Goal: Information Seeking & Learning: Check status

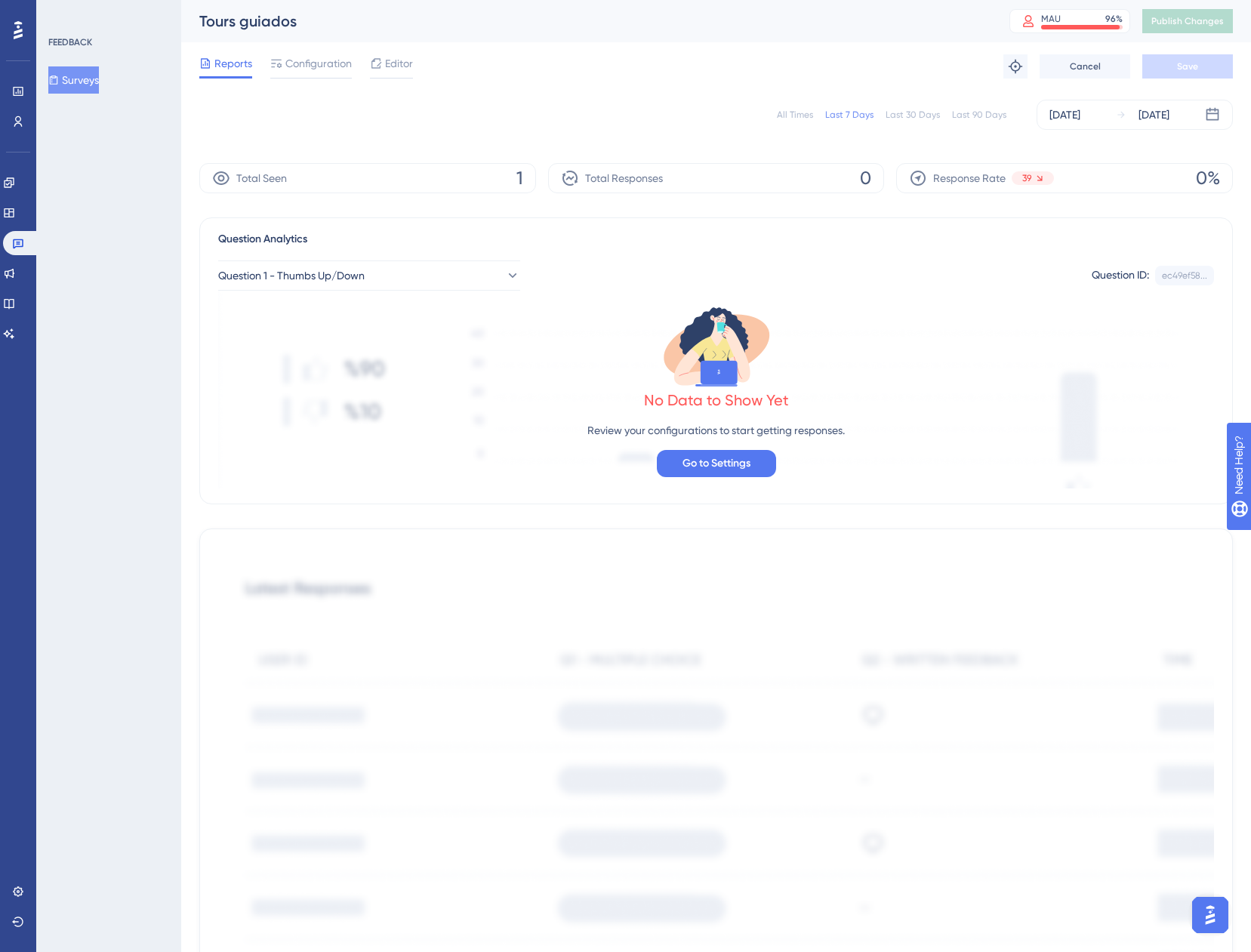
click at [806, 113] on div "All Times" at bounding box center [795, 114] width 36 height 12
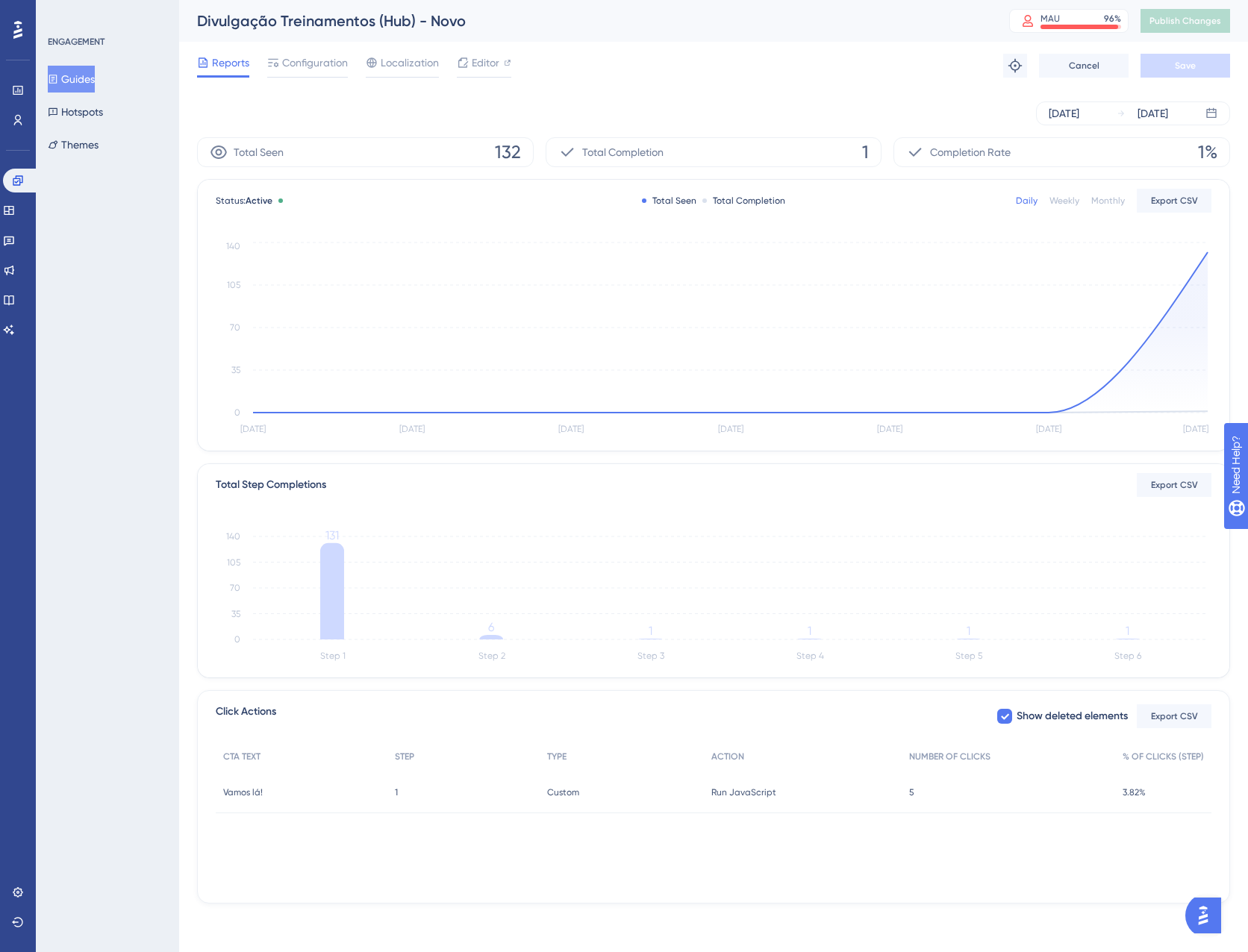
click at [915, 796] on div "5 5" at bounding box center [1008, 792] width 214 height 41
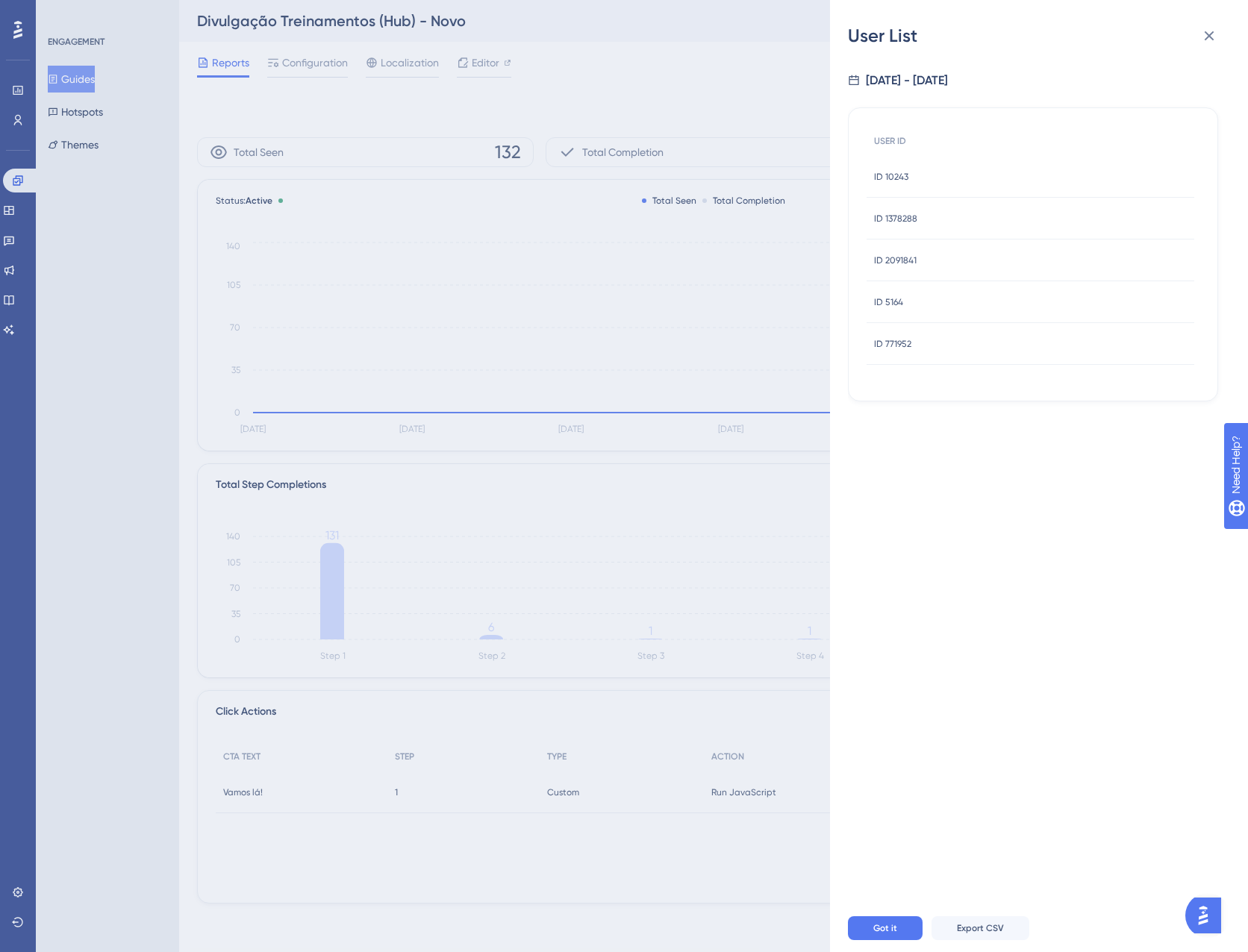
click at [884, 171] on span "ID 10243" at bounding box center [891, 176] width 34 height 12
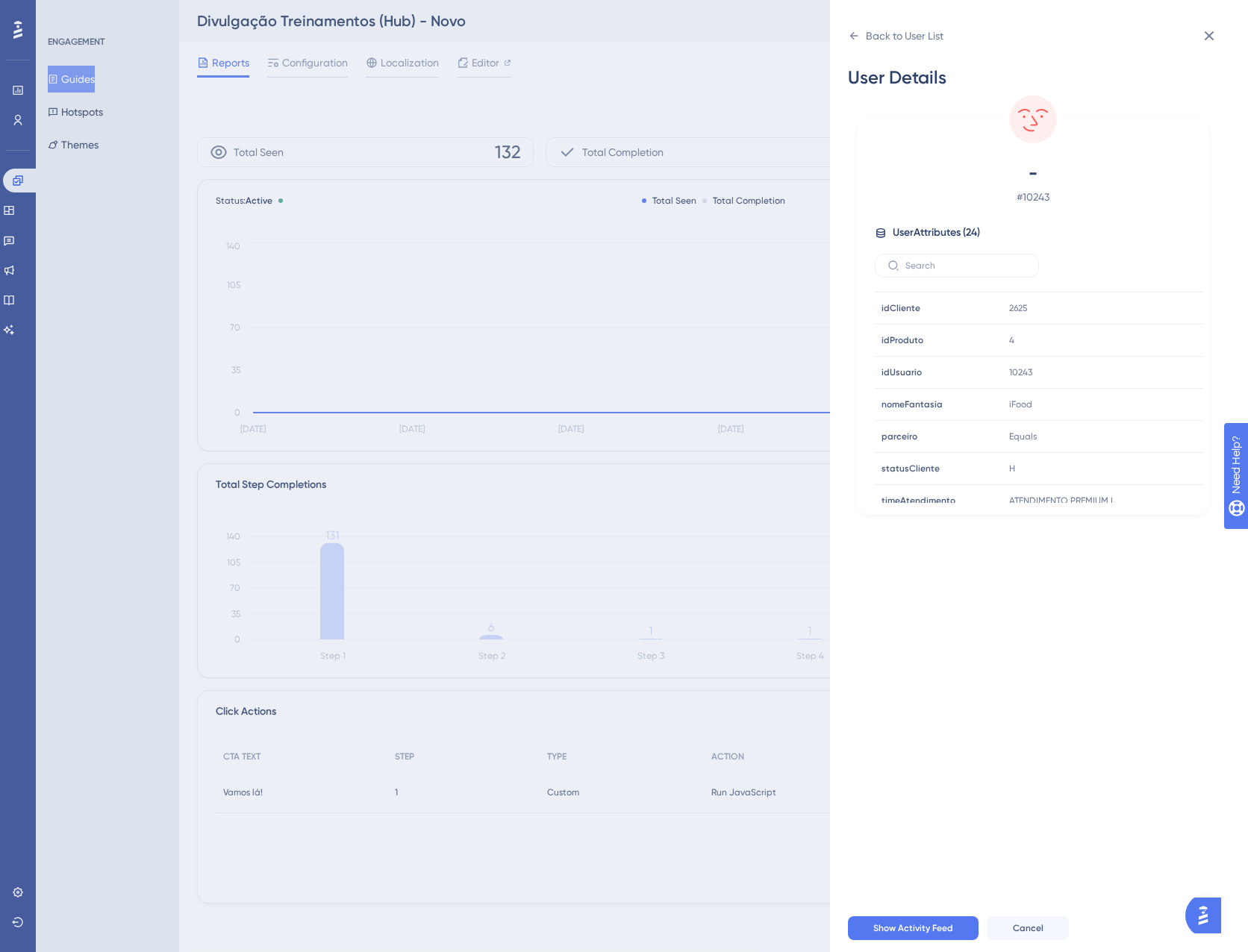
scroll to position [551, 0]
click at [865, 43] on div "Back to User List" at bounding box center [895, 35] width 96 height 24
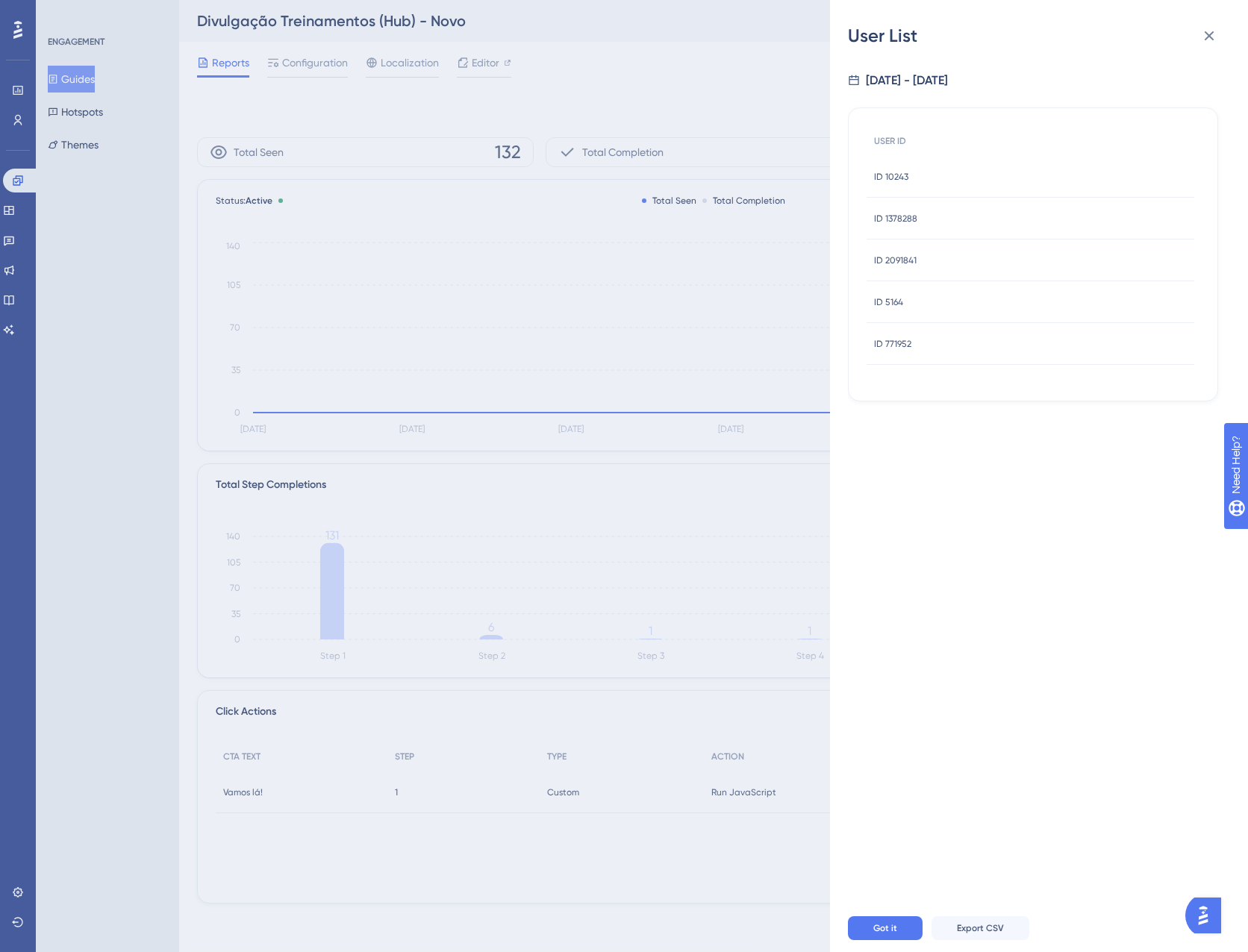
click at [919, 212] on div "ID 1378288 ID 1378288" at bounding box center [1029, 218] width 327 height 41
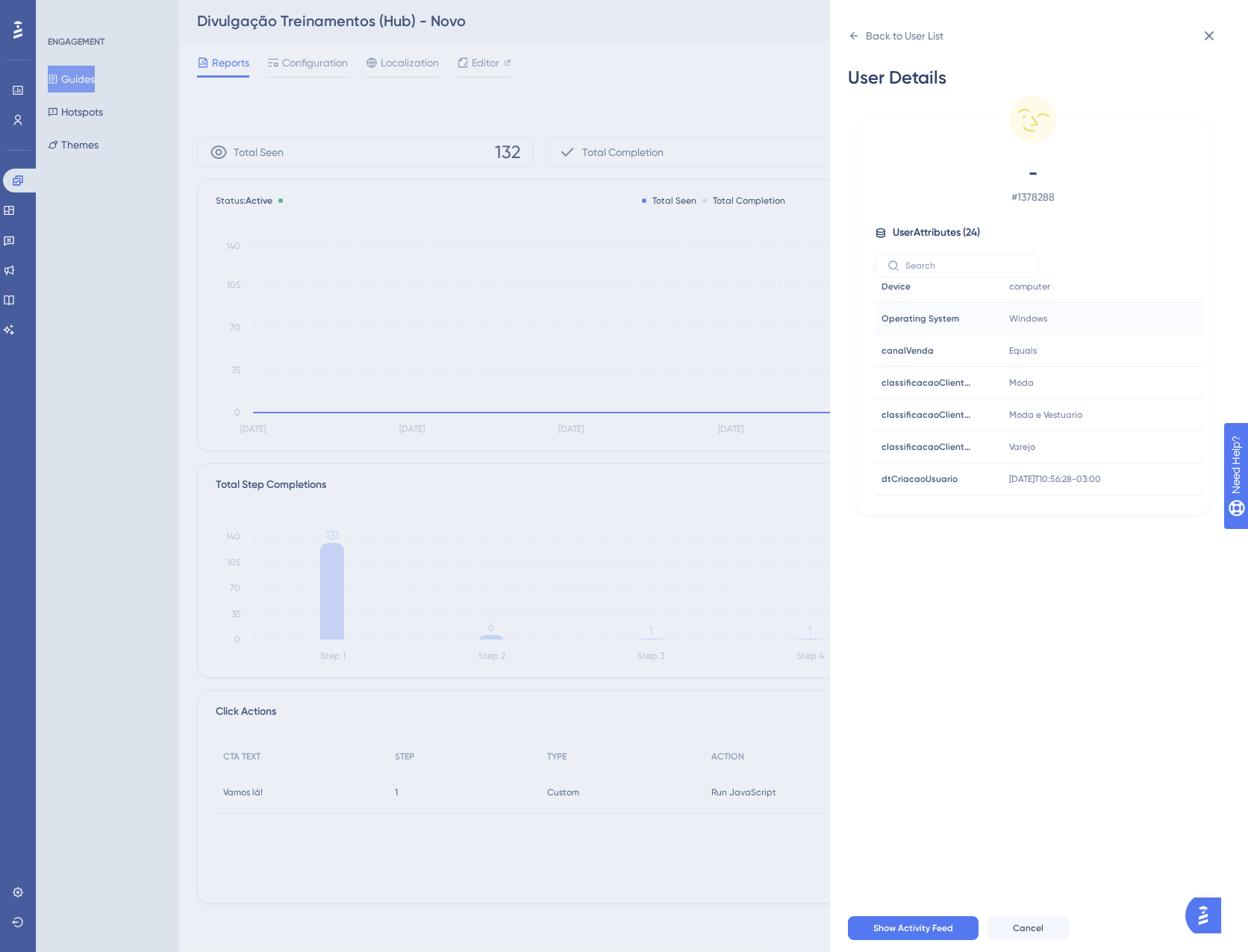
scroll to position [476, 0]
click at [864, 32] on div "Back to User List" at bounding box center [895, 35] width 96 height 24
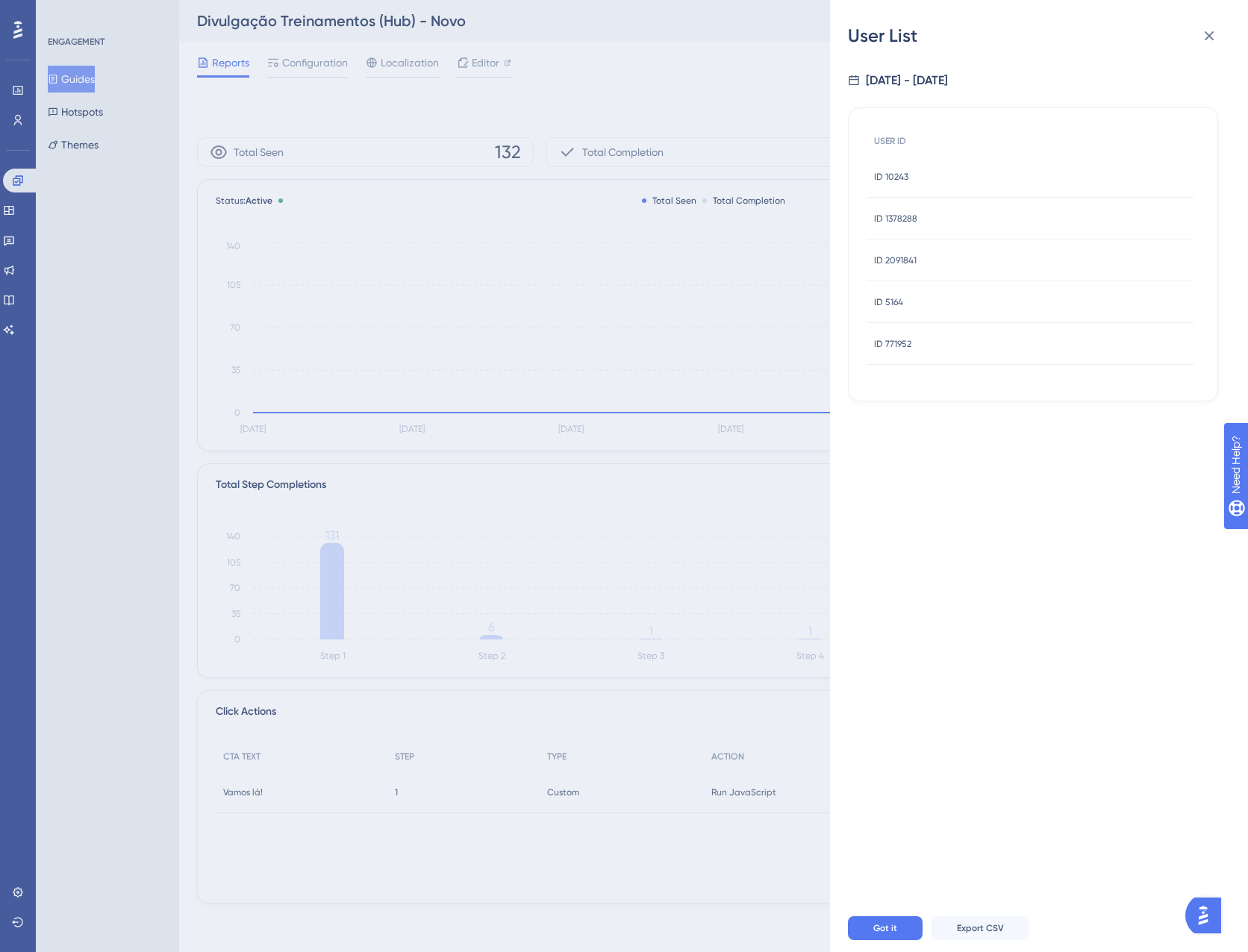
click at [905, 265] on span "ID 2091841" at bounding box center [895, 260] width 42 height 12
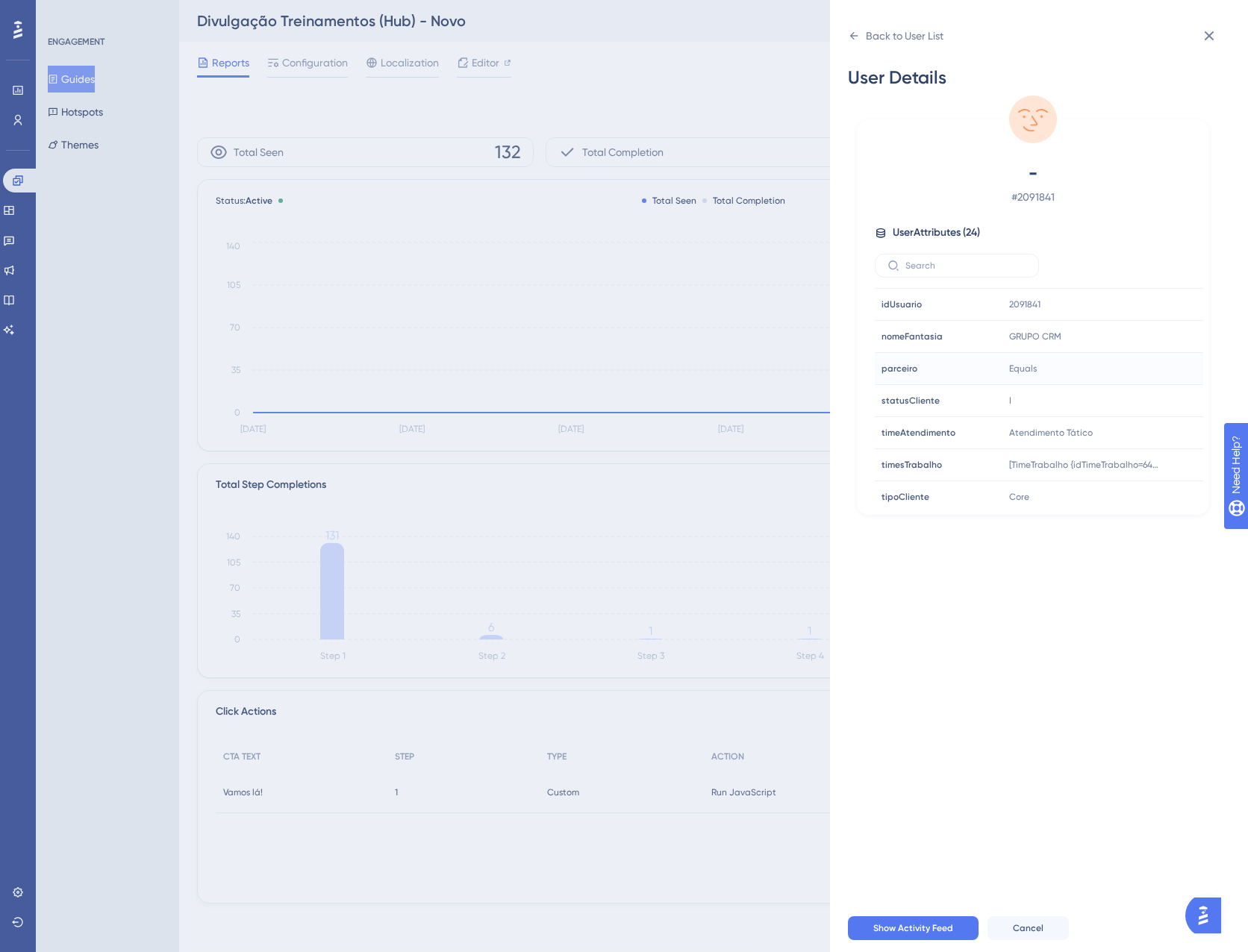
scroll to position [551, 0]
click at [865, 37] on div "Back to User List" at bounding box center [895, 35] width 96 height 24
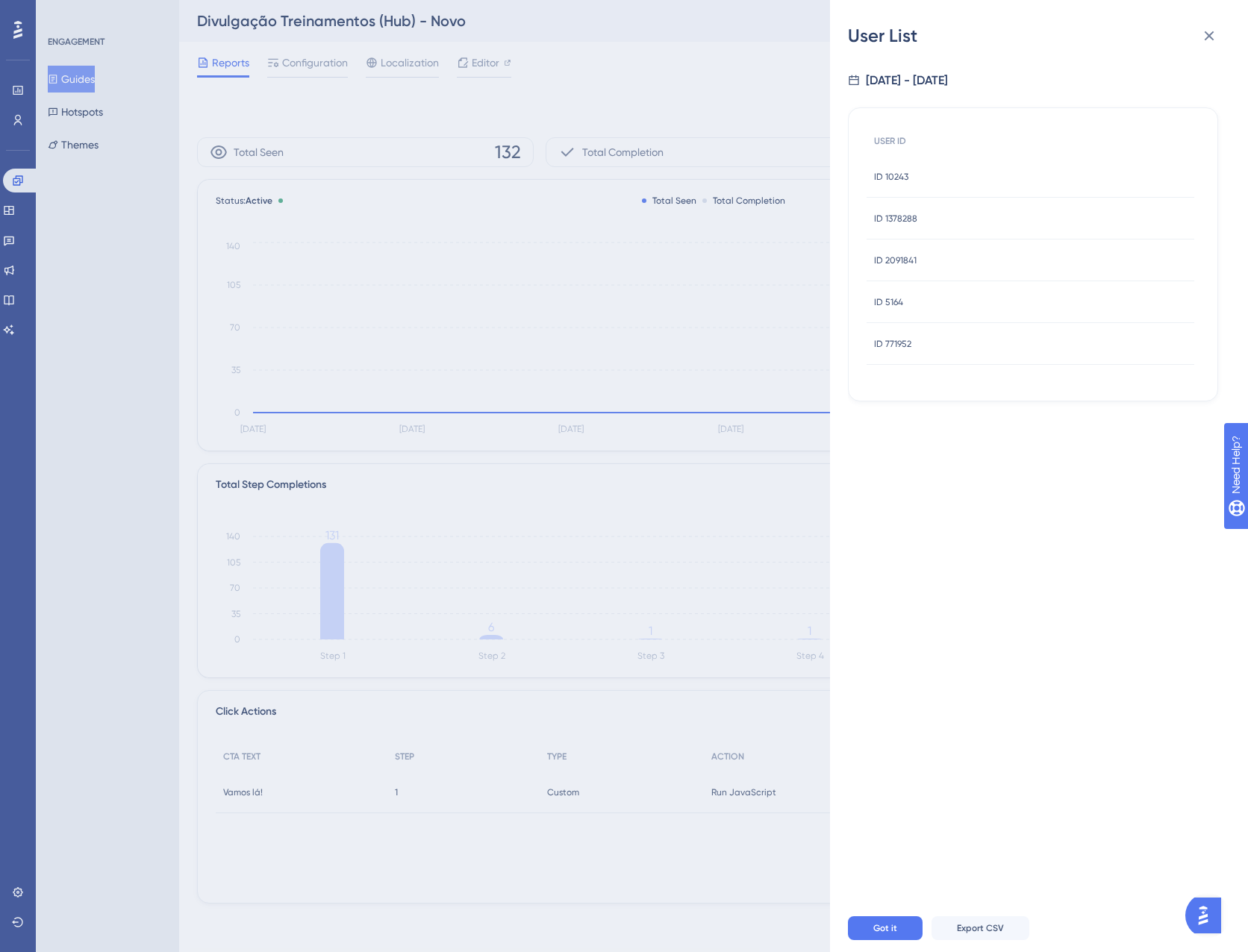
click at [889, 297] on span "ID 5164" at bounding box center [889, 302] width 29 height 12
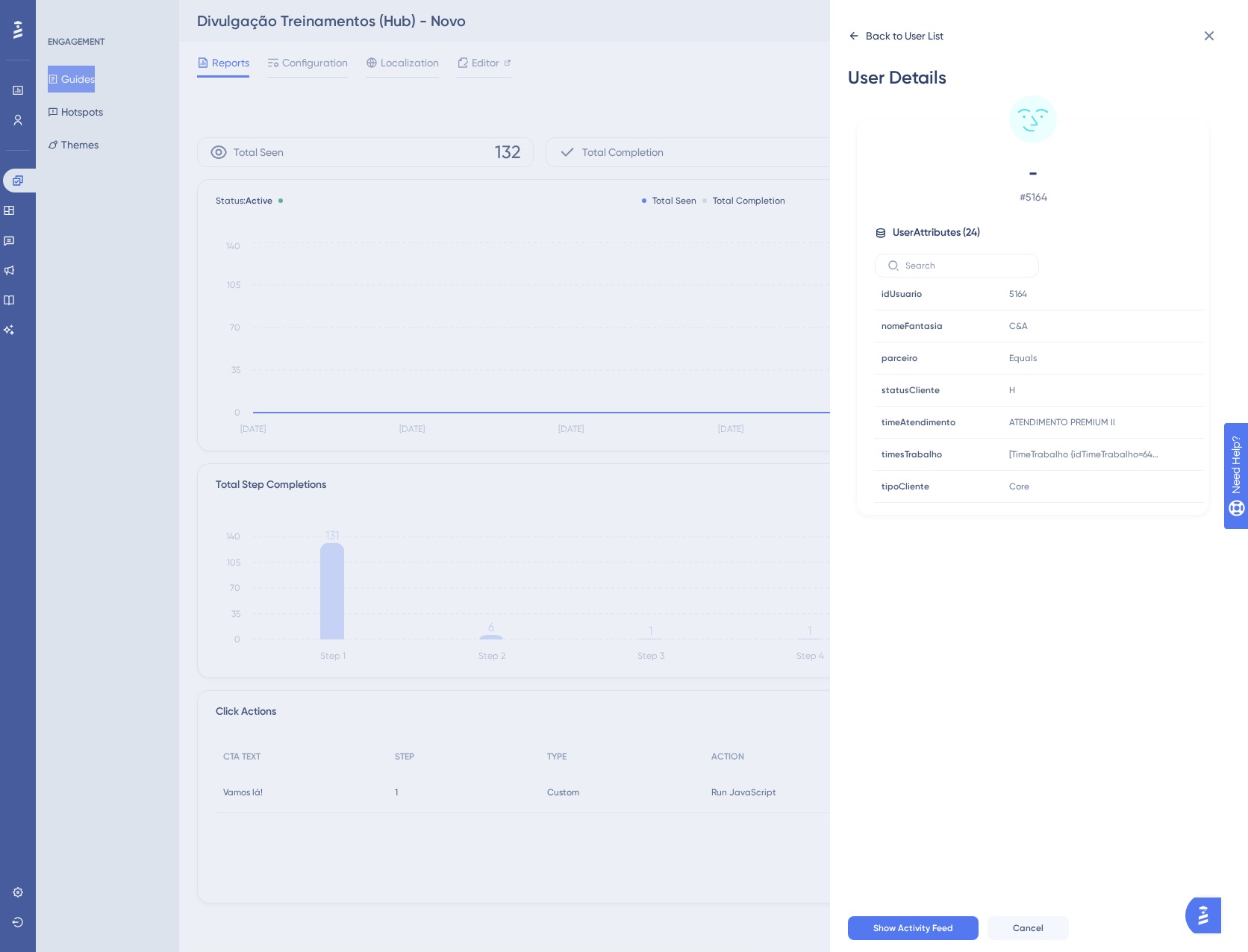
click at [875, 35] on div "Back to User List" at bounding box center [904, 36] width 78 height 18
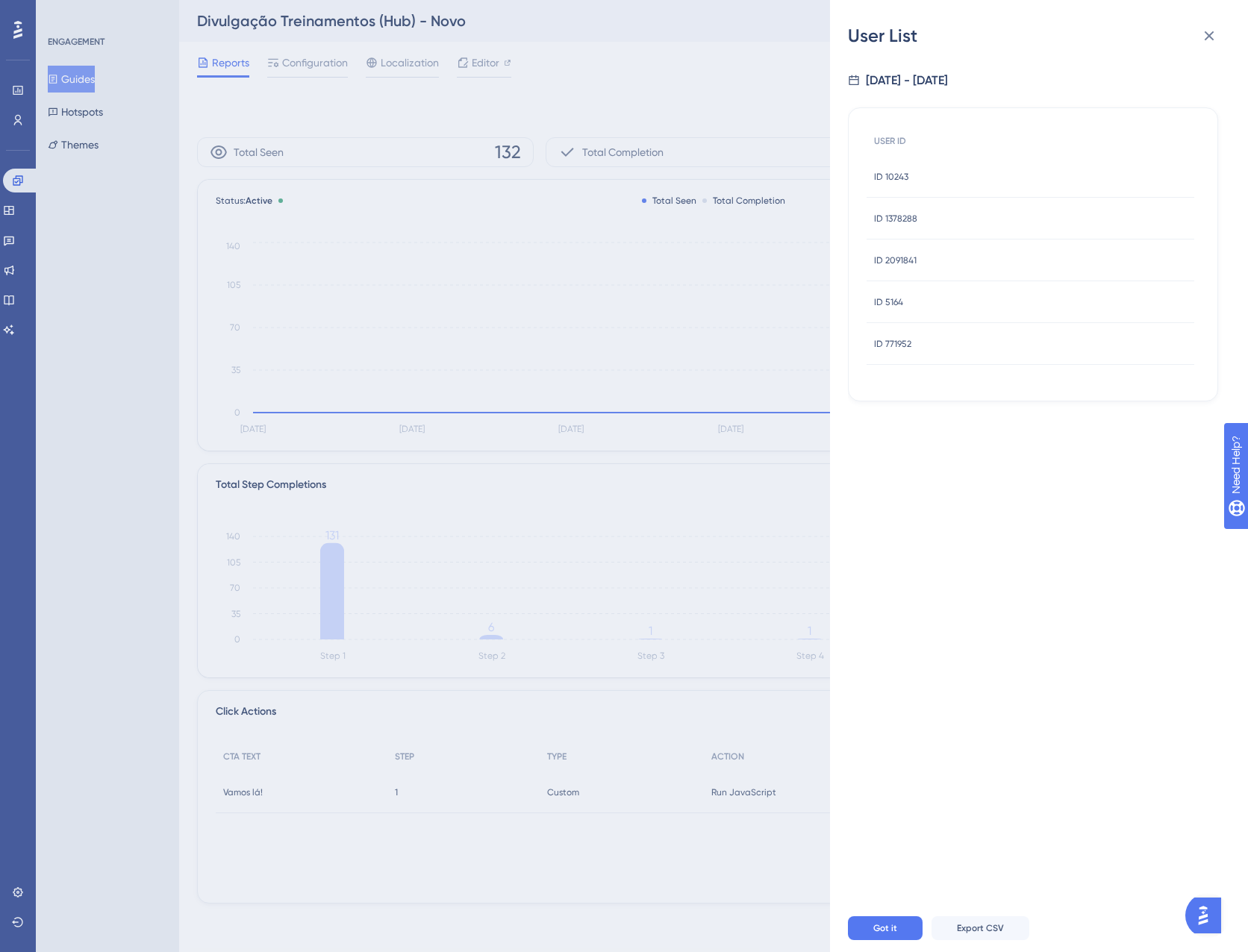
click at [900, 335] on div "ID 771952 ID 771952" at bounding box center [893, 344] width 37 height 41
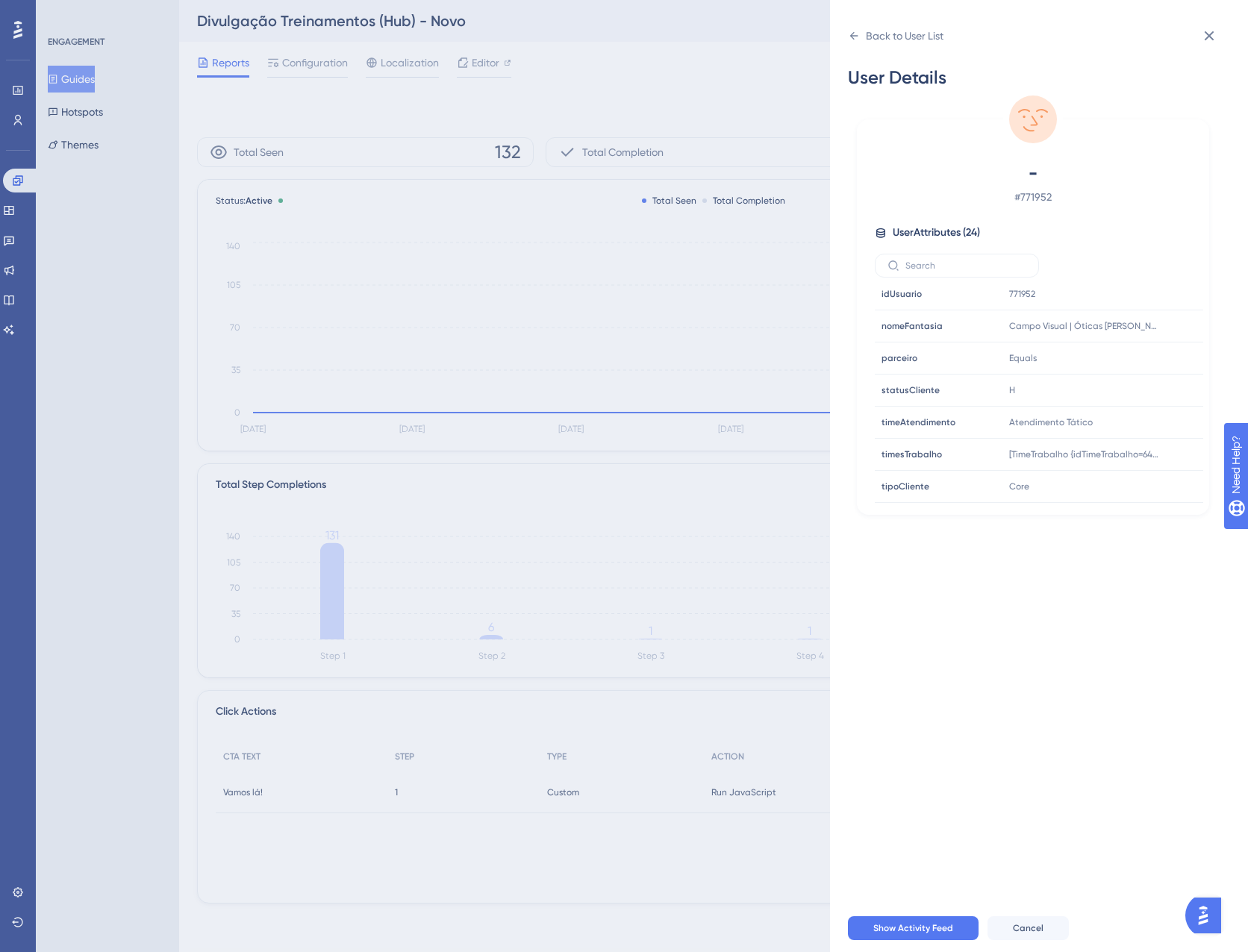
click at [865, 22] on div "Back to User List User Details - # 771952 User Attributes ( 24 ) Email Email - …" at bounding box center [1038, 476] width 418 height 952
click at [866, 27] on div "Back to User List" at bounding box center [895, 35] width 96 height 24
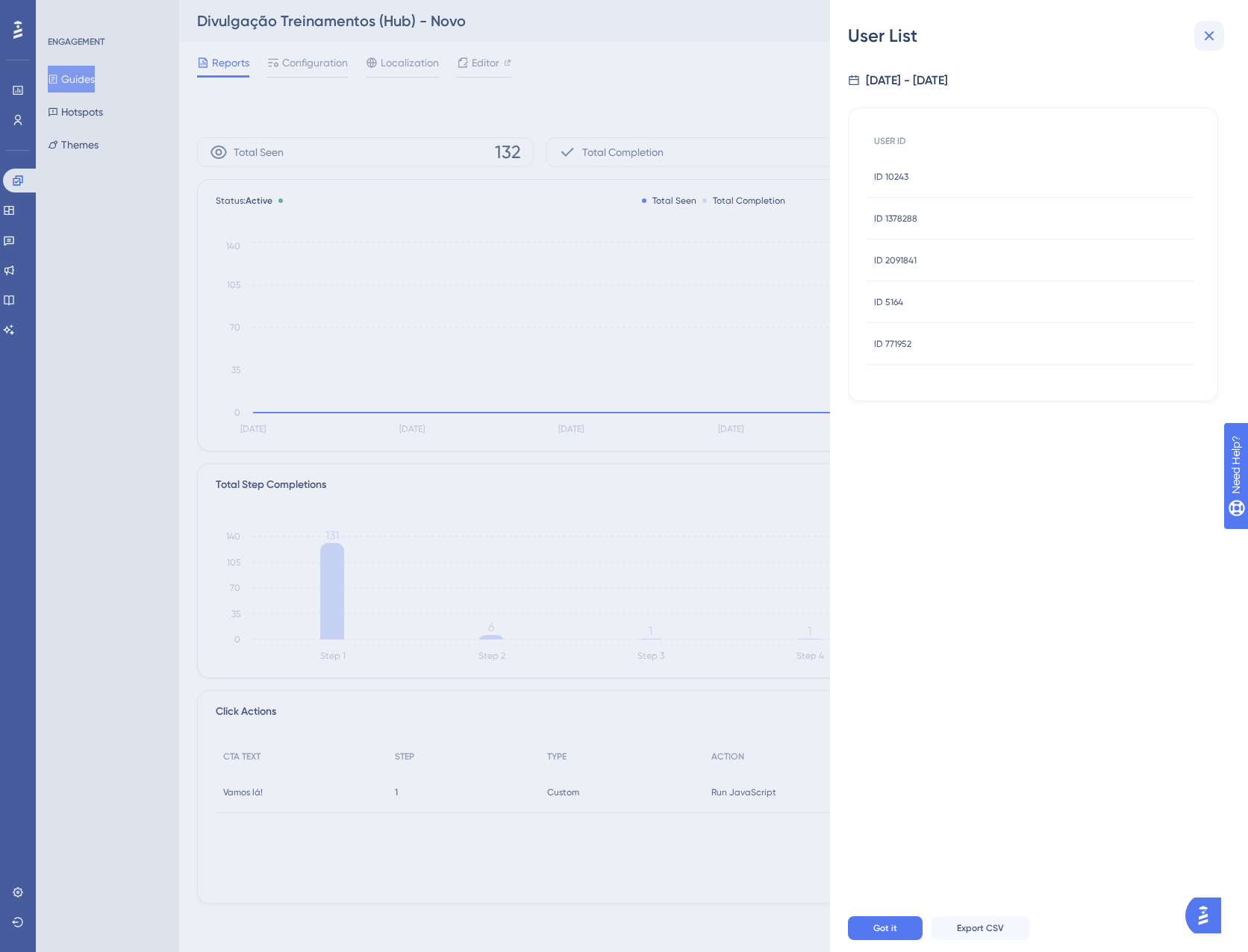
click at [1205, 44] on icon at bounding box center [1209, 36] width 18 height 18
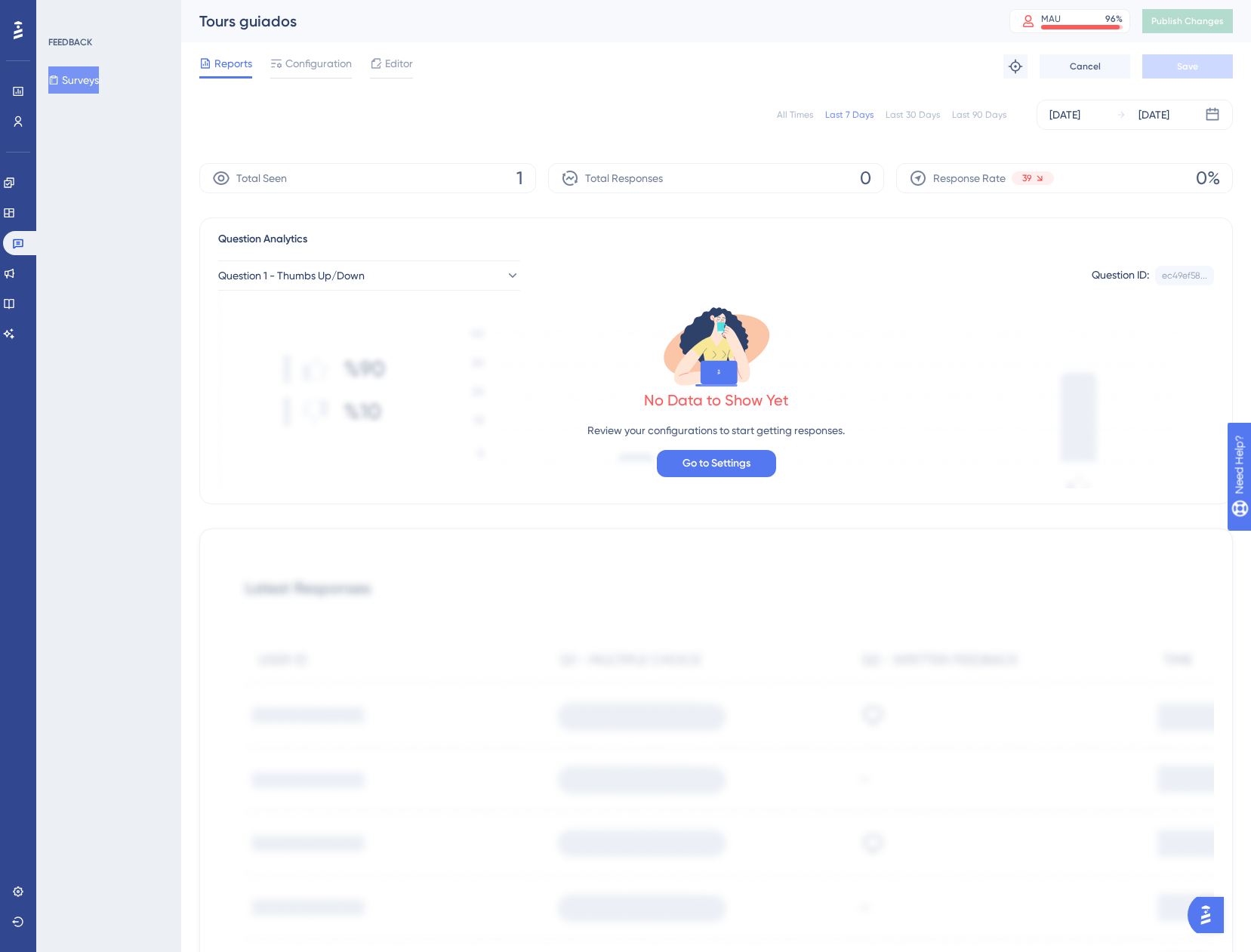
click at [787, 122] on div "All Times Last 7 Days Last 30 Days Last 90 Days Aug 27 2025 Sep 02 2025" at bounding box center [715, 114] width 1033 height 30
click at [782, 104] on div "All Times Last 7 Days Last 30 Days Last 90 Days Aug 27 2025 Sep 02 2025" at bounding box center [715, 114] width 1033 height 30
click at [785, 110] on div "All Times" at bounding box center [795, 114] width 36 height 12
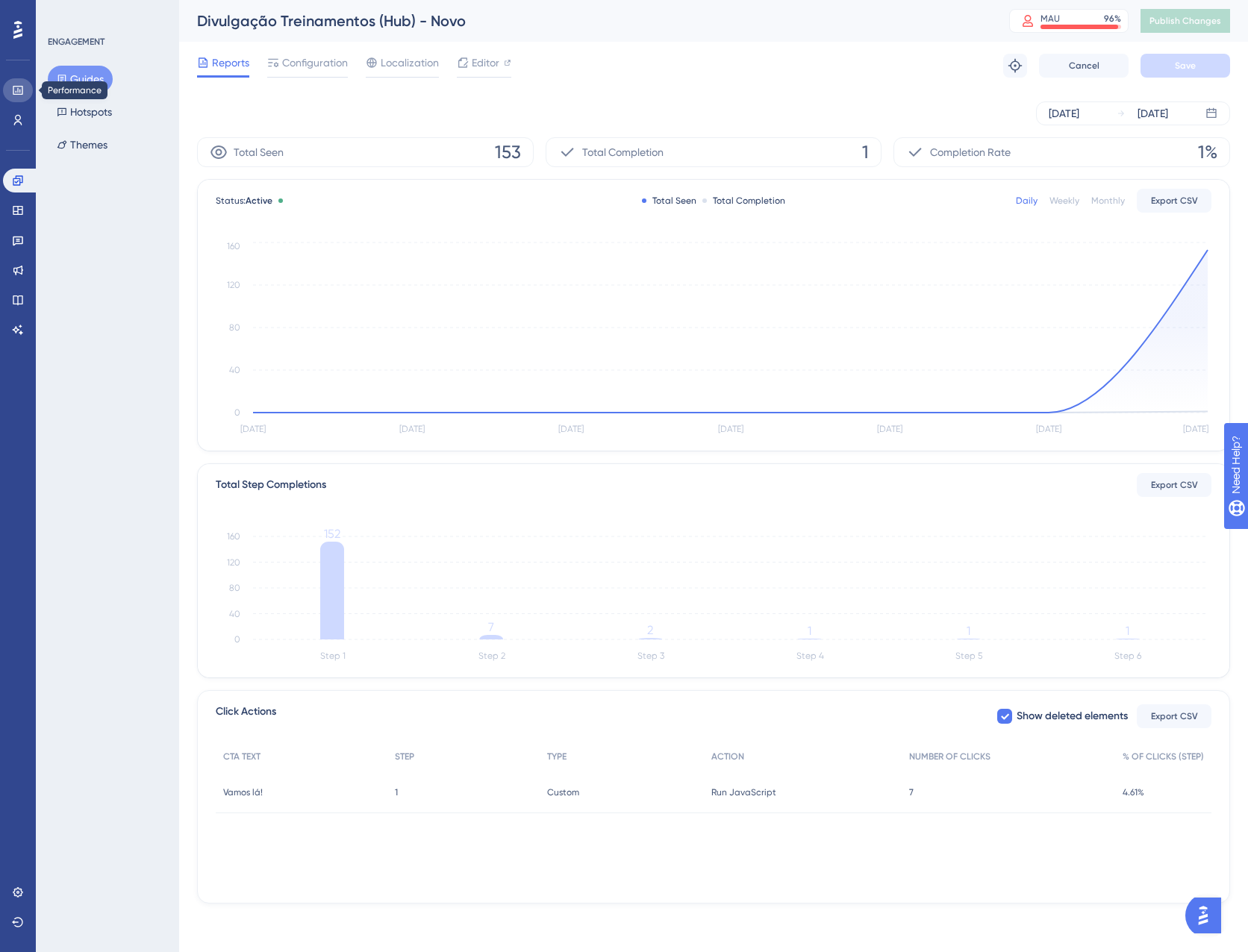
click at [12, 94] on icon at bounding box center [18, 90] width 12 height 12
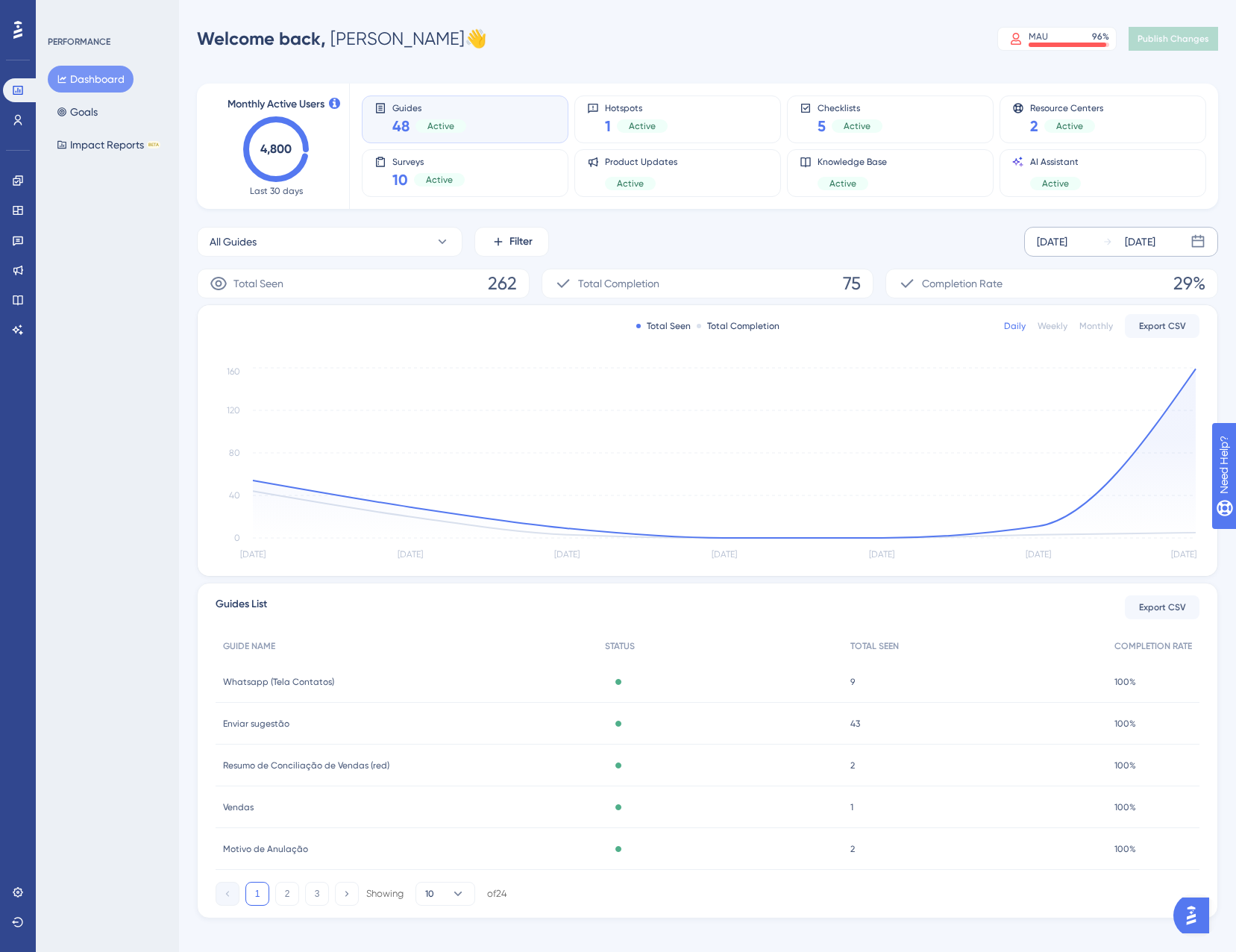
click at [1109, 233] on div "[DATE]" at bounding box center [1129, 242] width 53 height 18
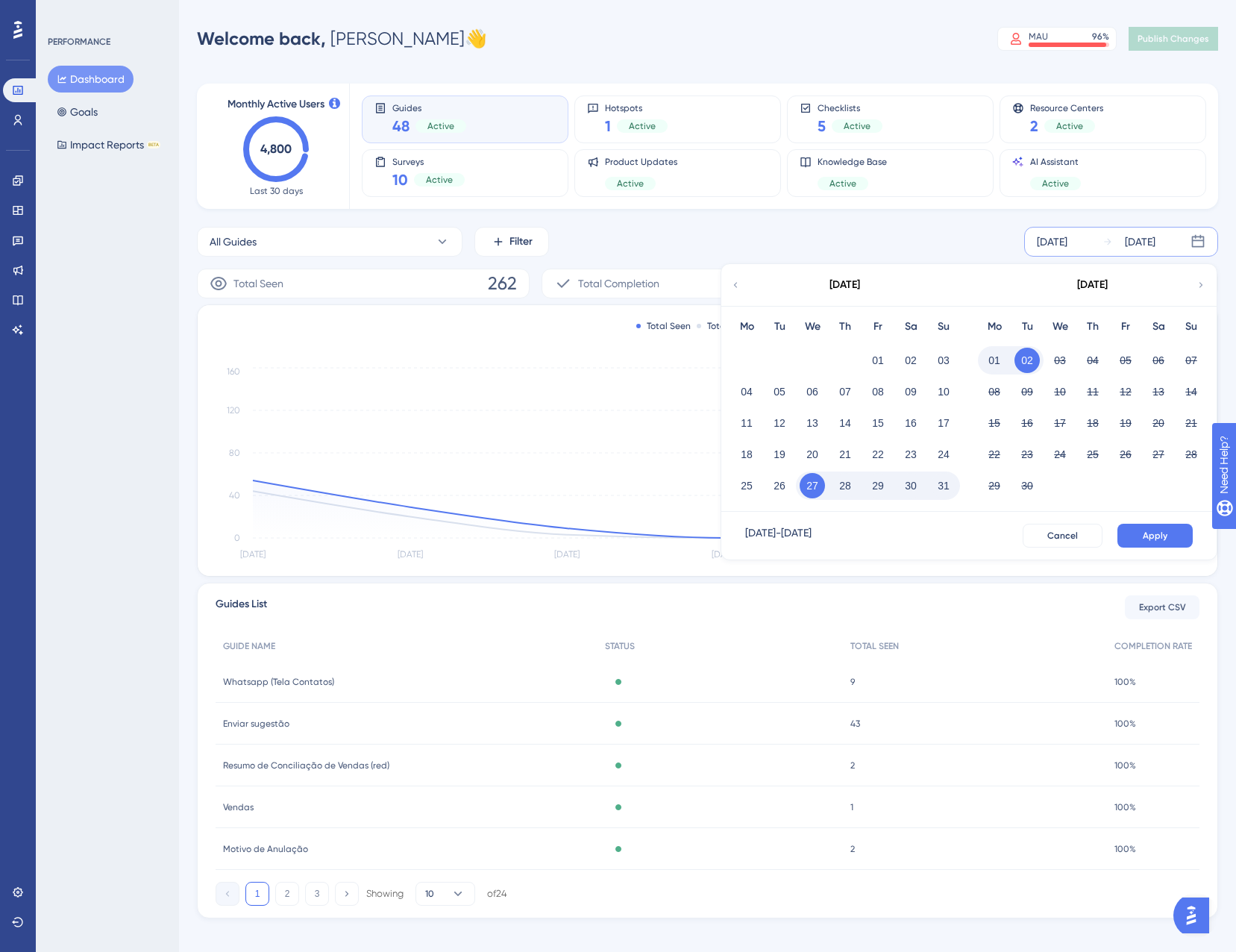
click at [1031, 356] on button "02" at bounding box center [1026, 360] width 25 height 25
click at [1165, 533] on span "Apply" at bounding box center [1155, 535] width 24 height 12
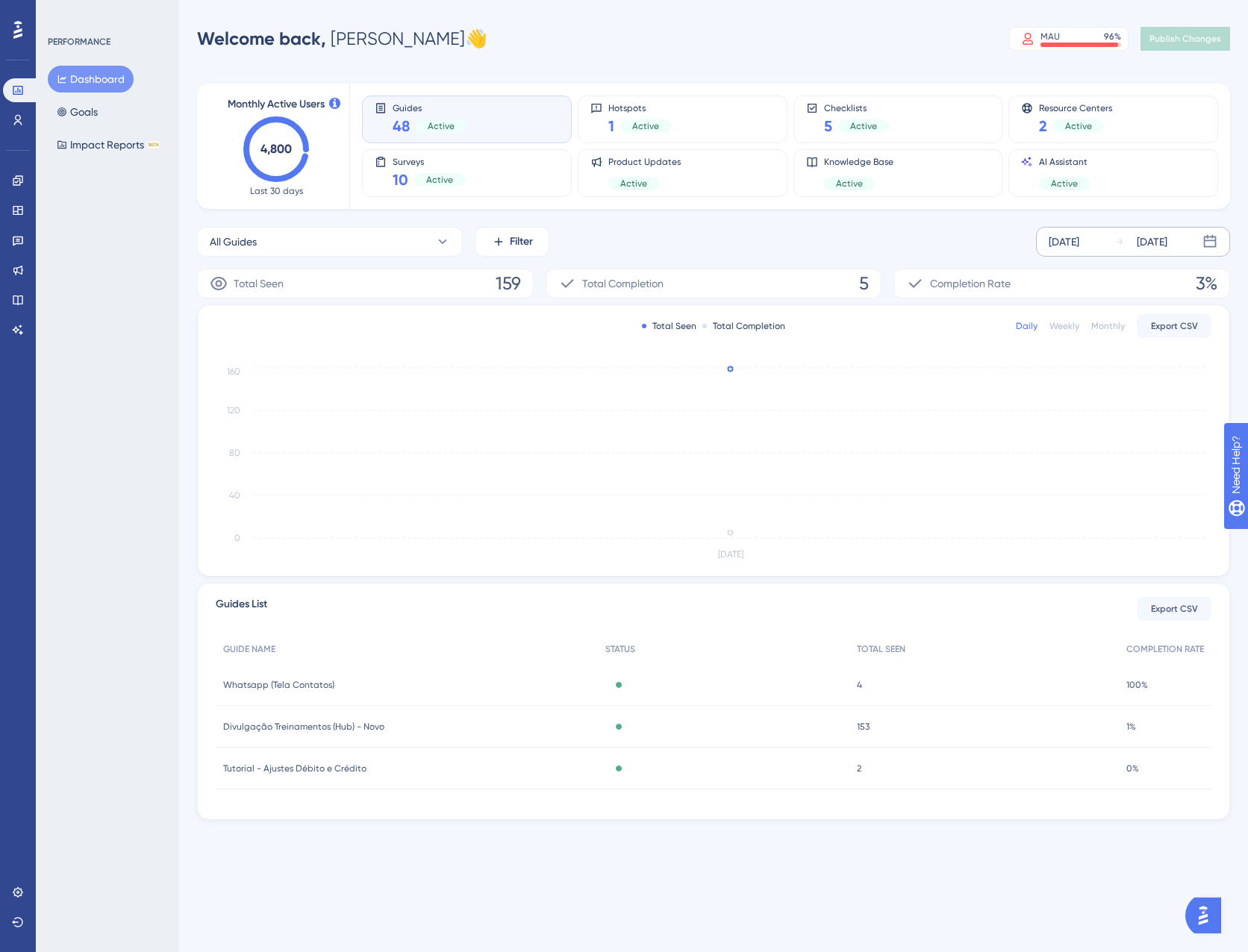
click at [856, 682] on span "4" at bounding box center [859, 685] width 5 height 12
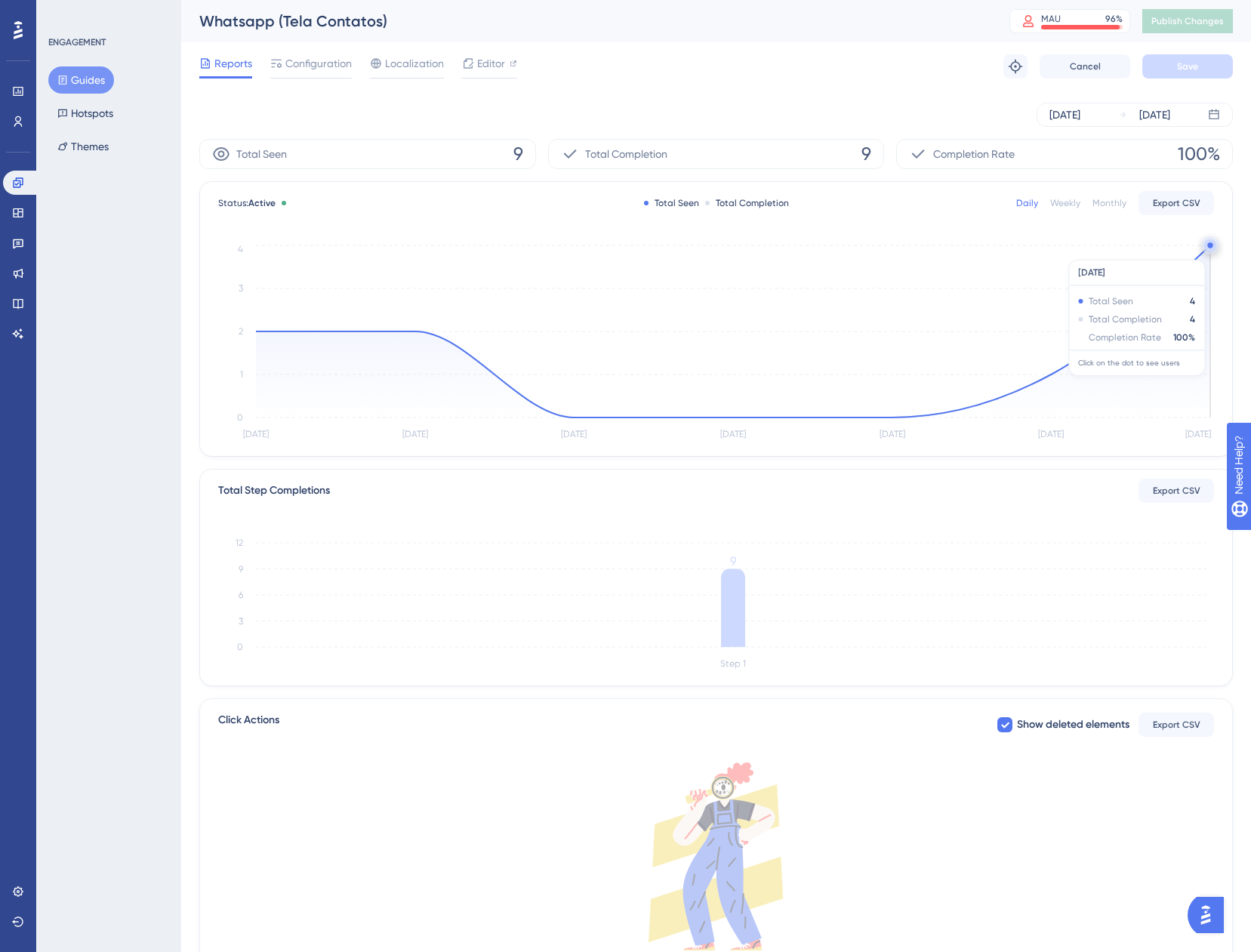
click at [1208, 252] on circle at bounding box center [1210, 245] width 17 height 17
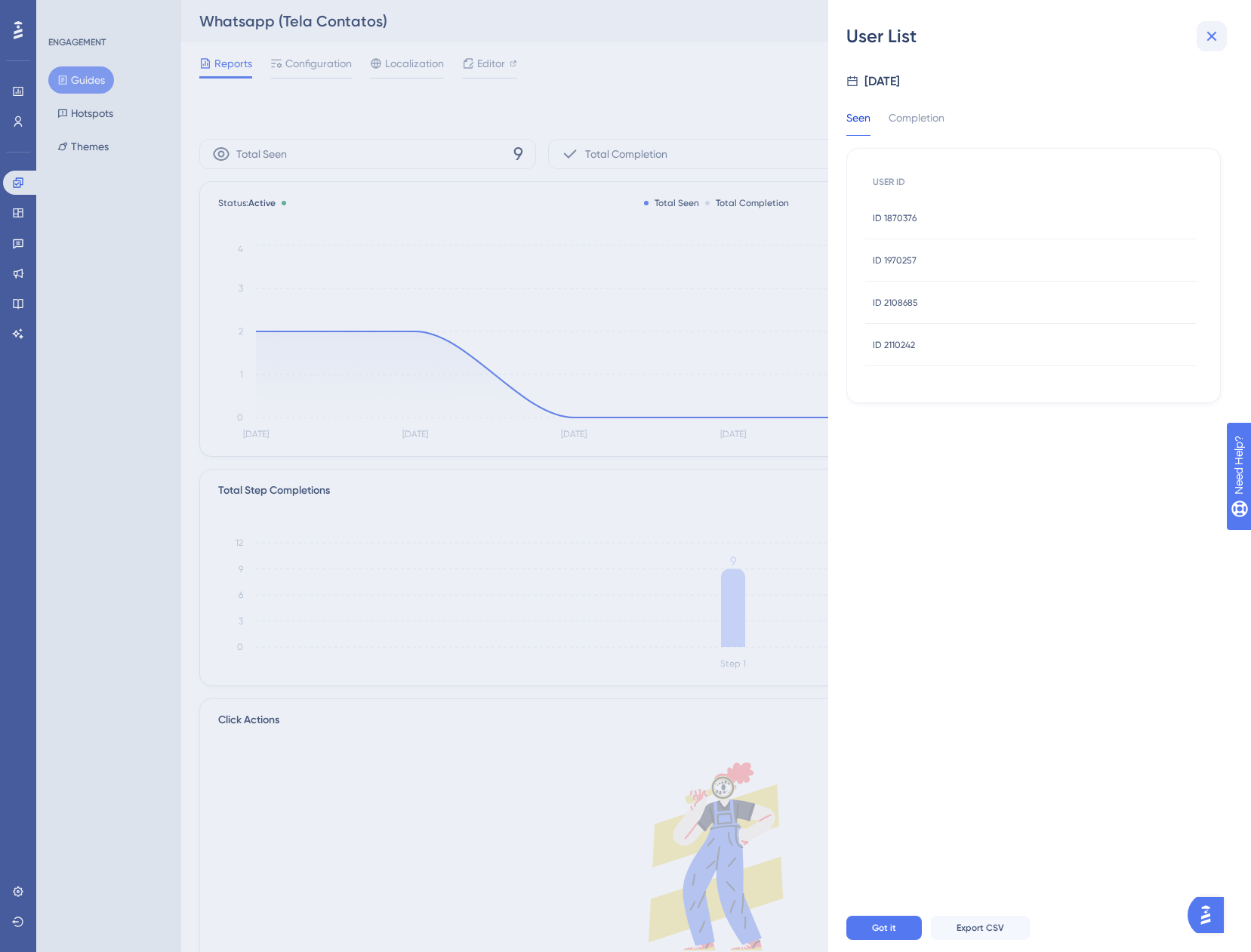
click at [1203, 35] on icon at bounding box center [1212, 36] width 18 height 18
